Goal: Task Accomplishment & Management: Use online tool/utility

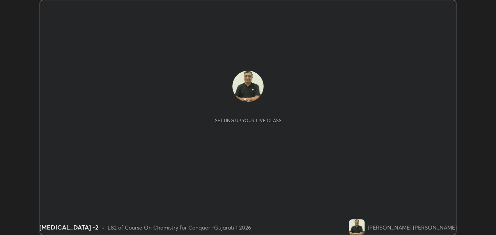
scroll to position [235, 496]
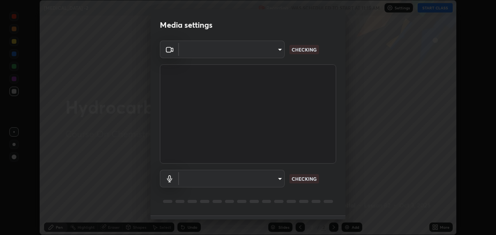
type input "2d2e2489656aed81fa1717d56b5087f64160cedd5dfe9d71df32aea02503d73d"
type input "default"
click at [349, 214] on div "Media settings Cam Link 4K (0fd9:007b) 2d2e2489656aed81fa1717d56b5087f64160cedd…" at bounding box center [248, 117] width 496 height 235
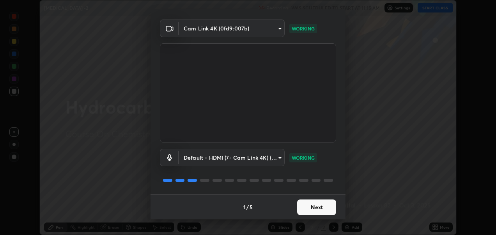
click at [305, 207] on button "Next" at bounding box center [316, 207] width 39 height 16
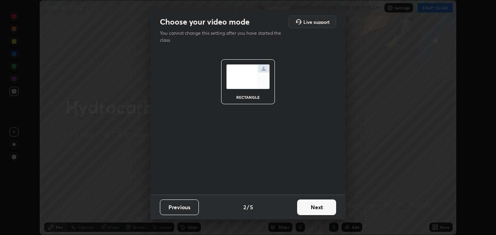
scroll to position [0, 0]
click at [304, 209] on button "Next" at bounding box center [316, 207] width 39 height 16
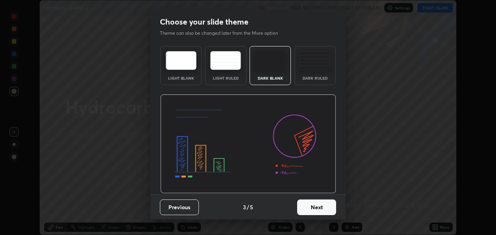
click at [307, 208] on button "Next" at bounding box center [316, 207] width 39 height 16
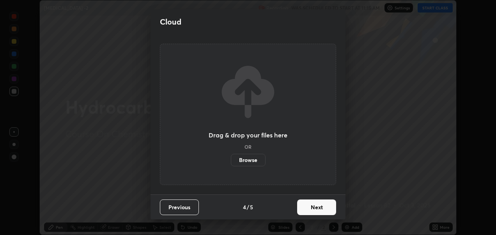
click at [314, 209] on button "Next" at bounding box center [316, 207] width 39 height 16
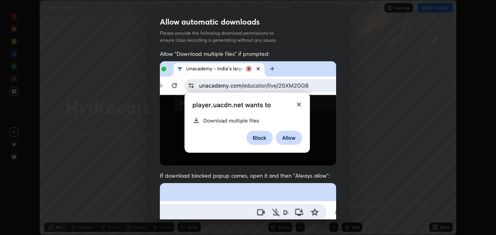
click at [342, 213] on div "Allow "Download multiple files" if prompted: If download blocked popup comes, o…" at bounding box center [248, 214] width 195 height 329
click at [346, 218] on div "Allow automatic downloads Please provide the following download permissions to …" at bounding box center [248, 117] width 496 height 235
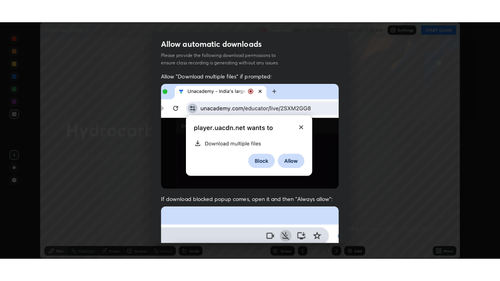
scroll to position [180, 0]
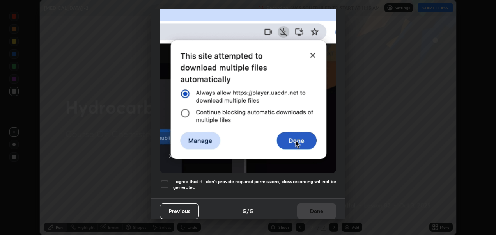
click at [165, 180] on div at bounding box center [164, 184] width 9 height 9
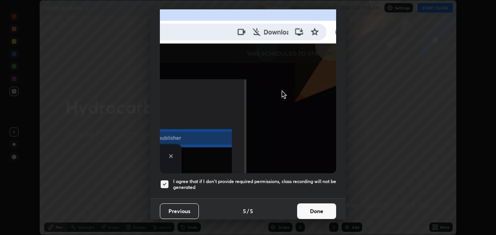
click at [311, 206] on button "Done" at bounding box center [316, 211] width 39 height 16
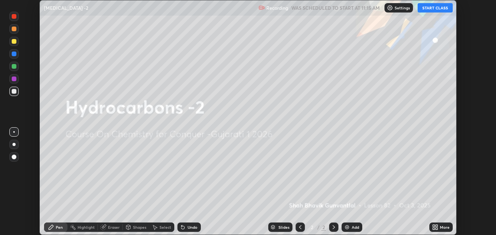
click at [432, 7] on button "START CLASS" at bounding box center [435, 7] width 35 height 9
click at [438, 227] on icon at bounding box center [435, 227] width 6 height 6
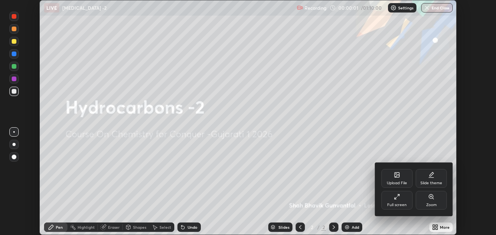
click at [397, 200] on div "Full screen" at bounding box center [397, 200] width 31 height 19
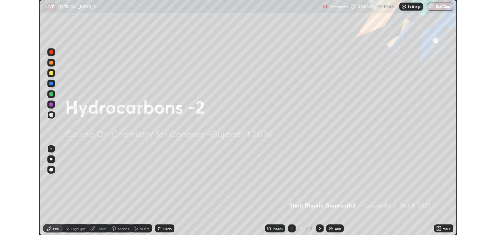
scroll to position [281, 500]
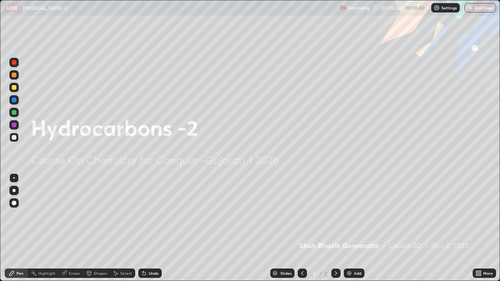
click at [351, 235] on div "Add" at bounding box center [353, 273] width 21 height 9
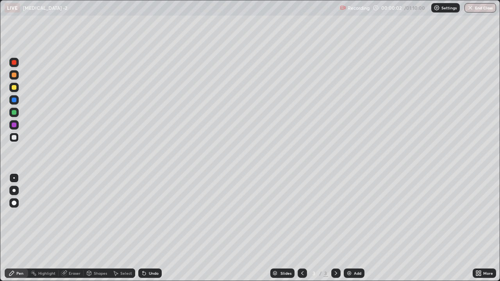
click at [351, 235] on div "Add" at bounding box center [353, 273] width 21 height 9
click at [351, 235] on img at bounding box center [349, 273] width 6 height 6
click at [352, 235] on div "Add" at bounding box center [353, 273] width 21 height 9
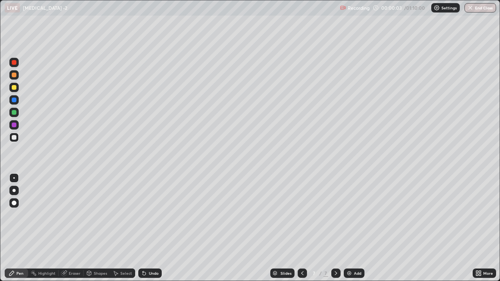
click at [354, 235] on div "Add" at bounding box center [357, 273] width 7 height 4
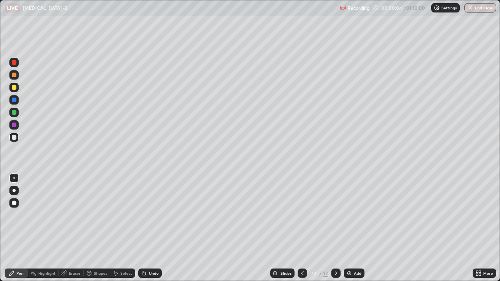
click at [354, 235] on div "Add" at bounding box center [357, 273] width 7 height 4
click at [353, 235] on div "Add" at bounding box center [353, 273] width 21 height 9
click at [301, 235] on icon at bounding box center [302, 273] width 6 height 6
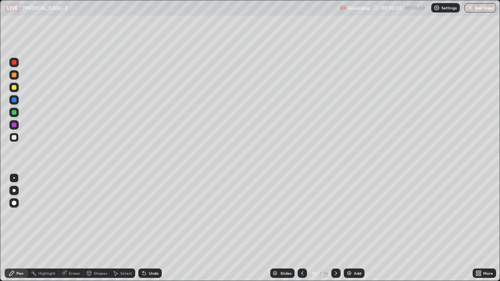
click at [301, 235] on icon at bounding box center [302, 273] width 6 height 6
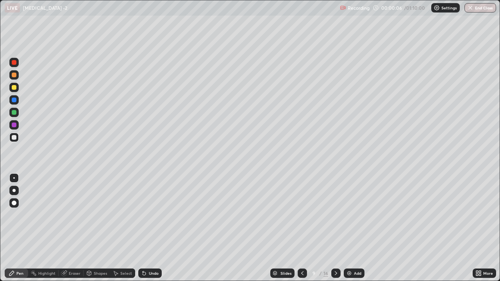
click at [301, 235] on icon at bounding box center [302, 273] width 6 height 6
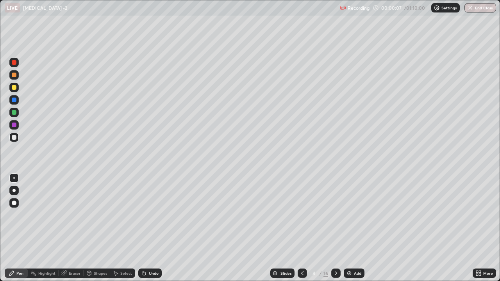
click at [301, 235] on icon at bounding box center [302, 273] width 6 height 6
click at [14, 190] on div at bounding box center [13, 190] width 3 height 3
click at [12, 126] on div at bounding box center [14, 125] width 5 height 5
click at [12, 113] on div at bounding box center [14, 112] width 5 height 5
click at [17, 100] on div at bounding box center [13, 99] width 9 height 9
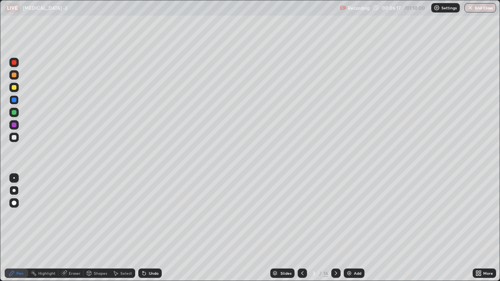
click at [12, 87] on div at bounding box center [14, 87] width 5 height 5
click at [13, 139] on div at bounding box center [14, 137] width 5 height 5
click at [335, 235] on icon at bounding box center [336, 273] width 6 height 6
click at [14, 76] on div at bounding box center [14, 75] width 5 height 5
click at [16, 88] on div at bounding box center [14, 87] width 5 height 5
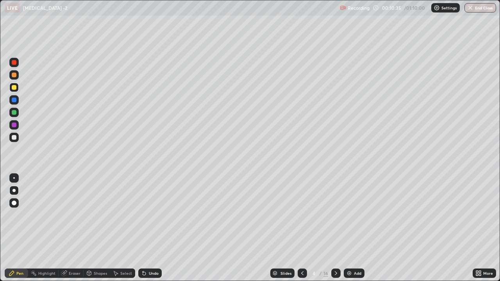
click at [12, 78] on div at bounding box center [13, 74] width 9 height 9
click at [16, 100] on div at bounding box center [14, 100] width 5 height 5
click at [335, 235] on icon at bounding box center [336, 273] width 6 height 6
click at [11, 111] on div at bounding box center [13, 112] width 9 height 9
click at [13, 125] on div at bounding box center [14, 125] width 5 height 5
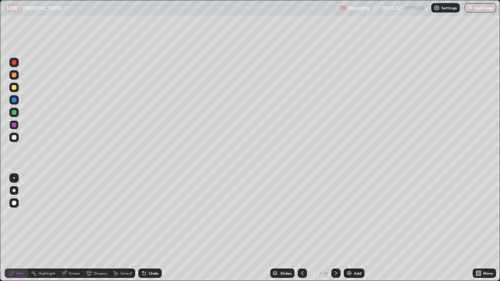
click at [13, 100] on div at bounding box center [14, 100] width 5 height 5
click at [335, 235] on icon at bounding box center [336, 273] width 2 height 4
click at [13, 89] on div at bounding box center [14, 87] width 5 height 5
click at [14, 74] on div at bounding box center [14, 75] width 5 height 5
click at [12, 114] on div at bounding box center [14, 112] width 5 height 5
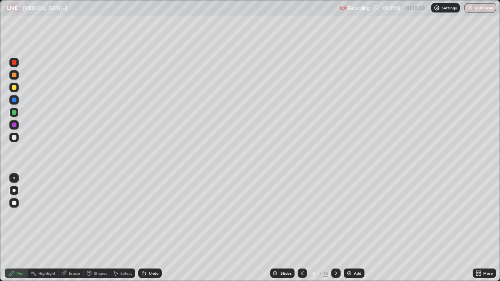
click at [14, 125] on div at bounding box center [14, 125] width 5 height 5
click at [15, 103] on div at bounding box center [13, 99] width 9 height 9
click at [13, 88] on div at bounding box center [14, 87] width 5 height 5
click at [15, 98] on div at bounding box center [14, 100] width 5 height 5
click at [335, 235] on icon at bounding box center [336, 273] width 6 height 6
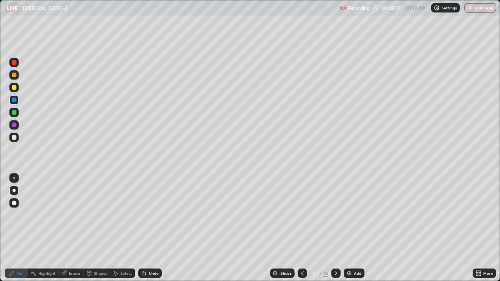
click at [14, 87] on div at bounding box center [14, 87] width 5 height 5
click at [11, 125] on div at bounding box center [13, 124] width 9 height 9
click at [14, 138] on div at bounding box center [14, 137] width 5 height 5
click at [14, 111] on div at bounding box center [14, 112] width 5 height 5
click at [334, 235] on icon at bounding box center [336, 273] width 6 height 6
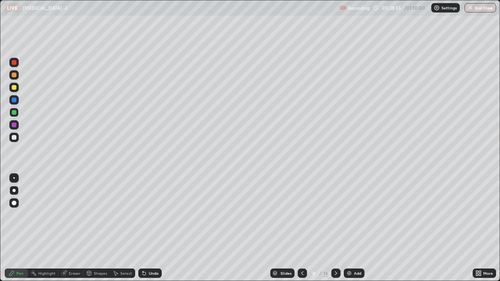
click at [14, 86] on div at bounding box center [14, 87] width 5 height 5
click at [16, 76] on div at bounding box center [14, 75] width 5 height 5
click at [335, 235] on icon at bounding box center [336, 273] width 6 height 6
click at [12, 61] on div at bounding box center [14, 62] width 5 height 5
click at [14, 63] on div at bounding box center [14, 62] width 5 height 5
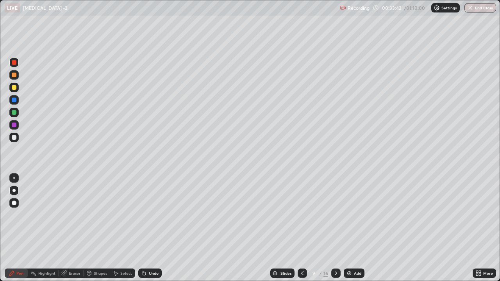
click at [14, 76] on div at bounding box center [14, 75] width 5 height 5
click at [14, 64] on div at bounding box center [14, 62] width 5 height 5
click at [14, 76] on div at bounding box center [14, 75] width 5 height 5
click at [334, 235] on icon at bounding box center [336, 273] width 6 height 6
click at [14, 62] on div at bounding box center [14, 62] width 5 height 5
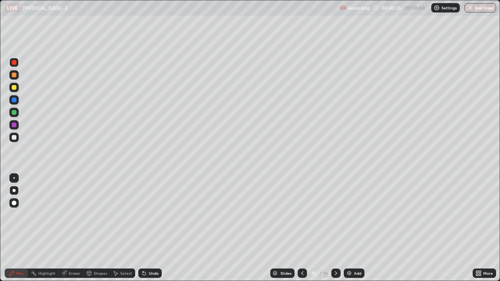
click at [15, 86] on div at bounding box center [14, 87] width 5 height 5
click at [13, 77] on div at bounding box center [14, 75] width 5 height 5
click at [12, 88] on div at bounding box center [14, 87] width 5 height 5
click at [14, 138] on div at bounding box center [14, 137] width 5 height 5
click at [14, 137] on div at bounding box center [14, 137] width 5 height 5
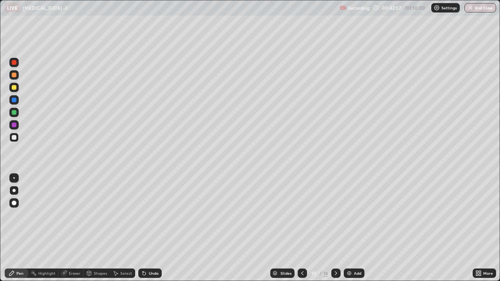
click at [14, 125] on div at bounding box center [14, 125] width 5 height 5
click at [14, 101] on div at bounding box center [14, 100] width 5 height 5
click at [13, 137] on div at bounding box center [14, 137] width 5 height 5
click at [14, 100] on div at bounding box center [14, 100] width 5 height 5
click at [15, 89] on div at bounding box center [14, 87] width 5 height 5
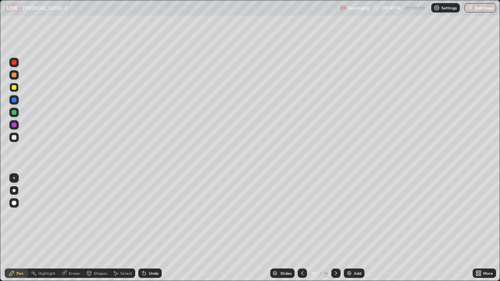
click at [335, 235] on icon at bounding box center [336, 273] width 6 height 6
click at [14, 73] on div at bounding box center [14, 75] width 5 height 5
click at [14, 87] on div at bounding box center [14, 87] width 5 height 5
click at [16, 100] on div at bounding box center [14, 100] width 5 height 5
click at [147, 235] on div "Undo" at bounding box center [149, 273] width 23 height 9
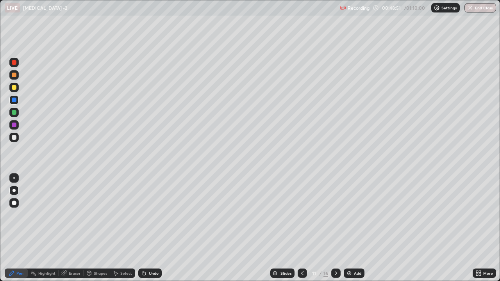
click at [147, 235] on div "Undo" at bounding box center [149, 273] width 23 height 9
click at [333, 235] on icon at bounding box center [336, 273] width 6 height 6
click at [13, 100] on div at bounding box center [14, 100] width 5 height 5
click at [14, 87] on div at bounding box center [14, 87] width 5 height 5
click at [14, 101] on div at bounding box center [14, 100] width 5 height 5
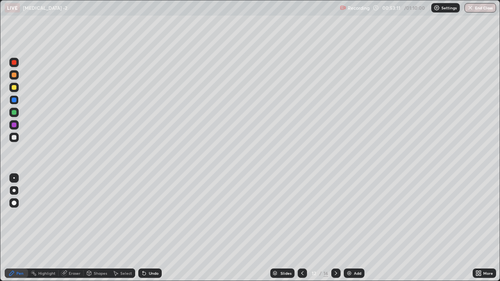
click at [9, 87] on div at bounding box center [13, 87] width 9 height 9
click at [13, 112] on div at bounding box center [14, 112] width 5 height 5
click at [331, 235] on div at bounding box center [335, 273] width 9 height 9
click at [14, 75] on div at bounding box center [14, 75] width 5 height 5
click at [14, 88] on div at bounding box center [14, 87] width 5 height 5
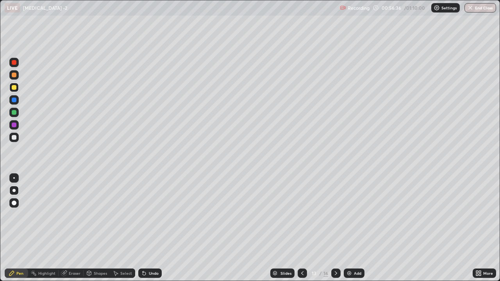
click at [14, 113] on div at bounding box center [14, 112] width 5 height 5
click at [16, 89] on div at bounding box center [13, 87] width 9 height 9
click at [336, 235] on icon at bounding box center [336, 273] width 2 height 4
click at [14, 112] on div at bounding box center [14, 112] width 5 height 5
click at [15, 100] on div at bounding box center [14, 100] width 5 height 5
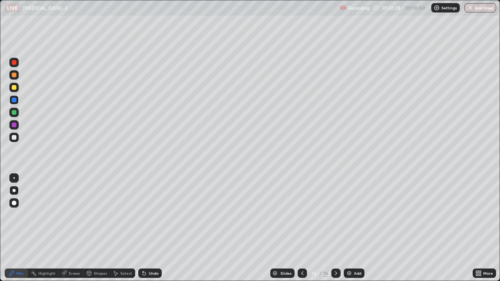
click at [14, 112] on div at bounding box center [14, 112] width 5 height 5
click at [302, 235] on icon at bounding box center [302, 273] width 6 height 6
click at [338, 235] on div at bounding box center [335, 273] width 9 height 9
click at [335, 235] on icon at bounding box center [336, 273] width 6 height 6
click at [14, 76] on div at bounding box center [14, 75] width 5 height 5
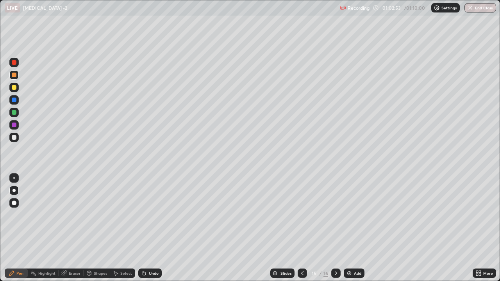
click at [12, 88] on div at bounding box center [14, 87] width 5 height 5
click at [12, 100] on div at bounding box center [14, 100] width 5 height 5
click at [12, 112] on div at bounding box center [14, 112] width 5 height 5
click at [14, 178] on div at bounding box center [14, 178] width 2 height 2
click at [12, 138] on div at bounding box center [14, 137] width 5 height 5
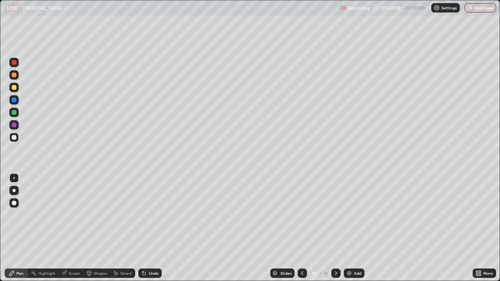
click at [13, 87] on div at bounding box center [14, 87] width 5 height 5
click at [14, 75] on div at bounding box center [14, 75] width 5 height 5
click at [14, 88] on div at bounding box center [14, 87] width 5 height 5
click at [14, 113] on div at bounding box center [14, 112] width 5 height 5
click at [474, 7] on button "End Class" at bounding box center [480, 7] width 31 height 9
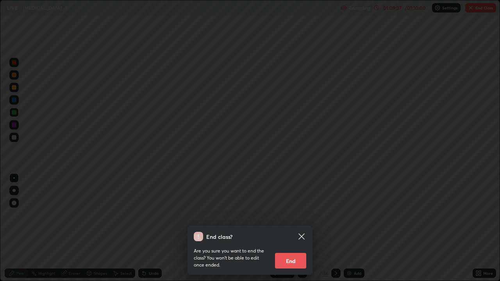
click at [290, 235] on button "End" at bounding box center [290, 261] width 31 height 16
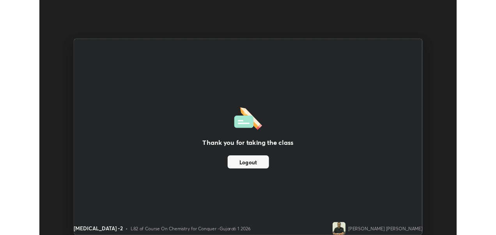
scroll to position [38797, 38536]
